Goal: Transaction & Acquisition: Subscribe to service/newsletter

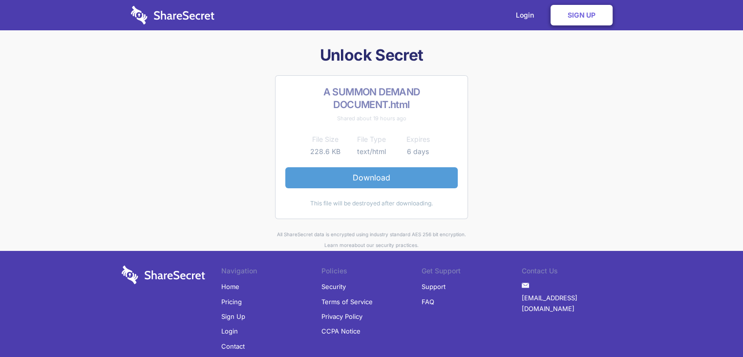
click at [393, 178] on link "Download" at bounding box center [371, 177] width 173 height 21
click at [576, 18] on link "Sign Up" at bounding box center [582, 15] width 62 height 21
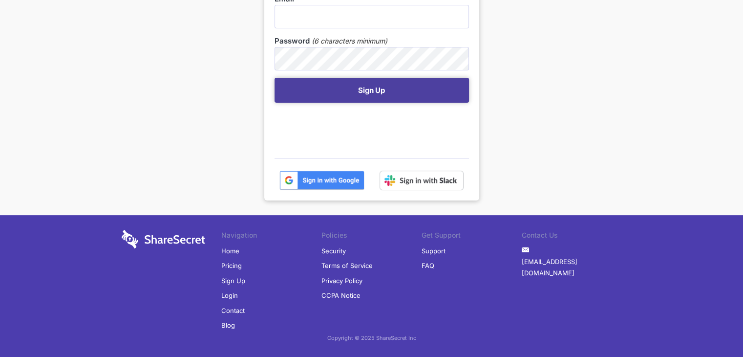
scroll to position [254, 0]
